Goal: Navigation & Orientation: Find specific page/section

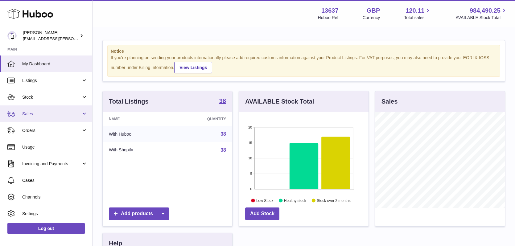
click at [58, 116] on span "Sales" at bounding box center [51, 114] width 59 height 6
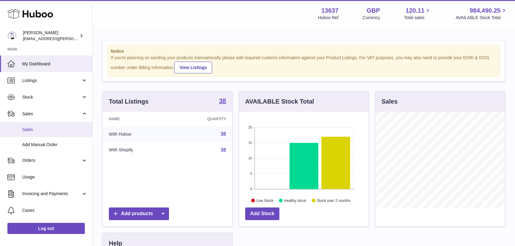
click at [57, 129] on span "Sales" at bounding box center [54, 130] width 65 height 6
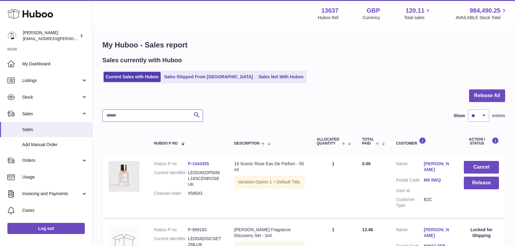
click at [132, 118] on input "text" at bounding box center [152, 115] width 100 height 12
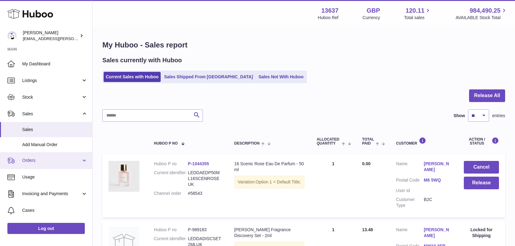
click at [43, 157] on span "Orders" at bounding box center [51, 160] width 59 height 6
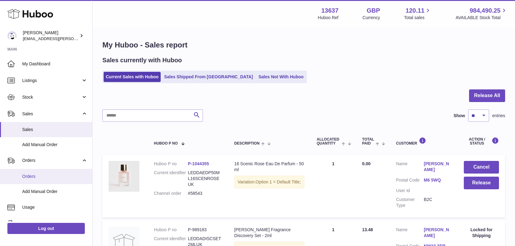
click at [58, 180] on link "Orders" at bounding box center [46, 176] width 92 height 15
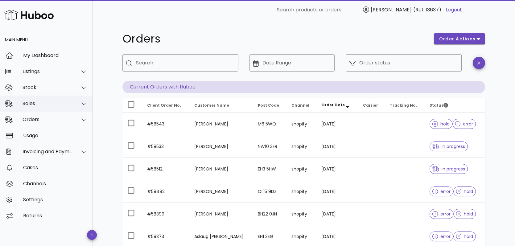
click at [55, 102] on div "Sales" at bounding box center [47, 103] width 50 height 6
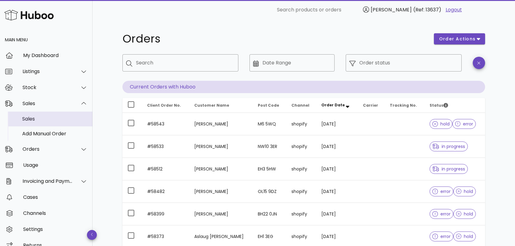
click at [40, 121] on div "Sales" at bounding box center [54, 119] width 65 height 6
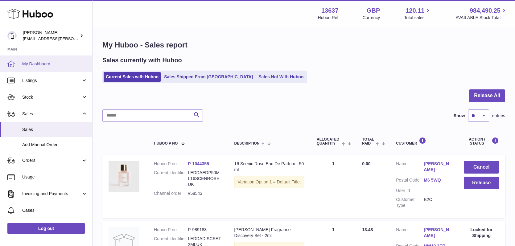
click at [46, 64] on span "My Dashboard" at bounding box center [54, 64] width 65 height 6
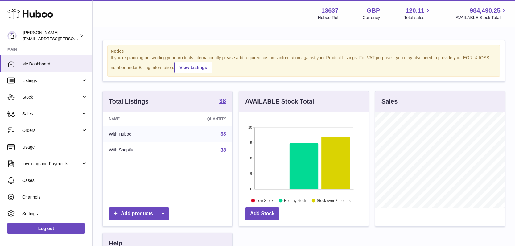
scroll to position [96, 129]
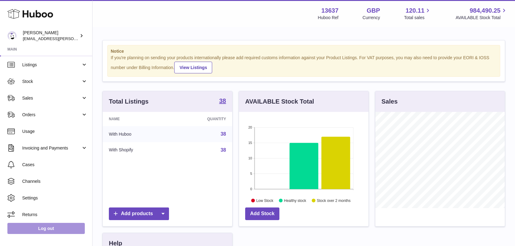
scroll to position [17, 0]
click at [51, 232] on link "Log out" at bounding box center [45, 228] width 77 height 11
